Goal: Browse casually

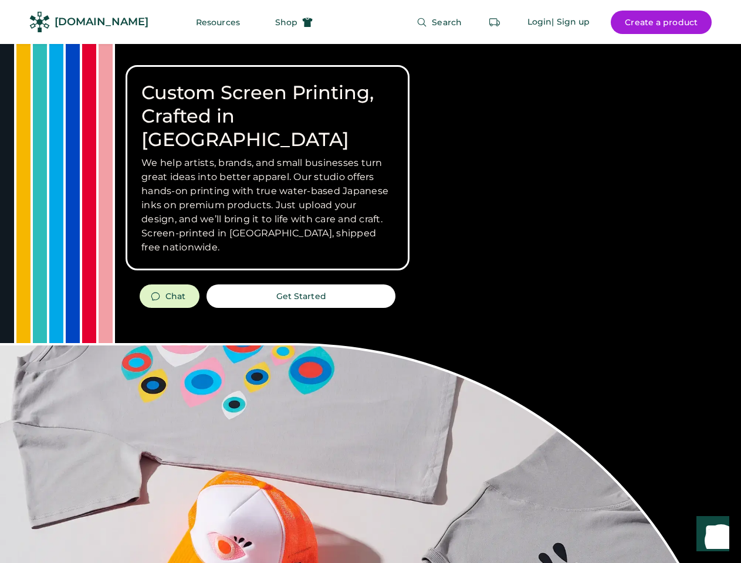
click at [370, 282] on div "Custom Screen Printing, Crafted in [GEOGRAPHIC_DATA] We help artists, brands, a…" at bounding box center [370, 416] width 741 height 745
click at [370, 303] on div "Custom Screen Printing, Crafted in [GEOGRAPHIC_DATA] We help artists, brands, a…" at bounding box center [370, 416] width 741 height 745
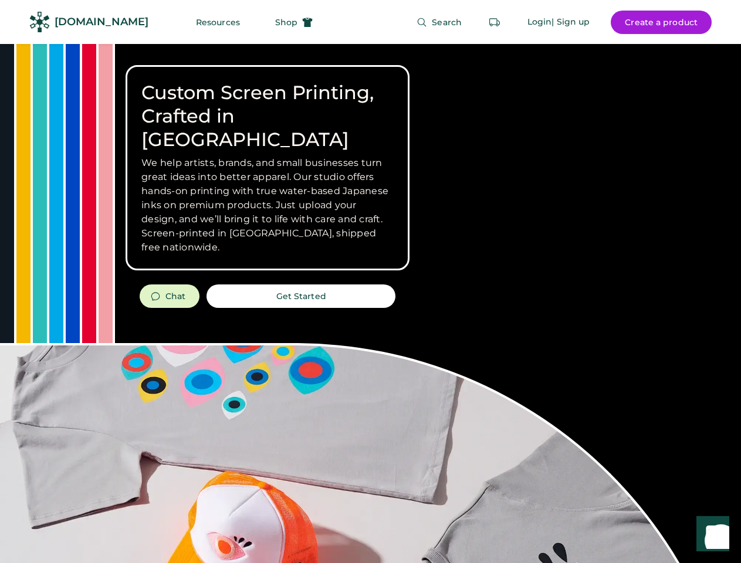
click at [370, 303] on div "Custom Screen Printing, Crafted in [GEOGRAPHIC_DATA] We help artists, brands, a…" at bounding box center [370, 416] width 741 height 745
click at [267, 168] on h3 "We help artists, brands, and small businesses turn great ideas into better appa…" at bounding box center [267, 205] width 252 height 99
click at [267, 156] on h3 "We help artists, brands, and small businesses turn great ideas into better appa…" at bounding box center [267, 205] width 252 height 99
click at [267, 104] on h1 "Custom Screen Printing, Crafted in [GEOGRAPHIC_DATA]" at bounding box center [267, 116] width 252 height 70
